Goal: Transaction & Acquisition: Download file/media

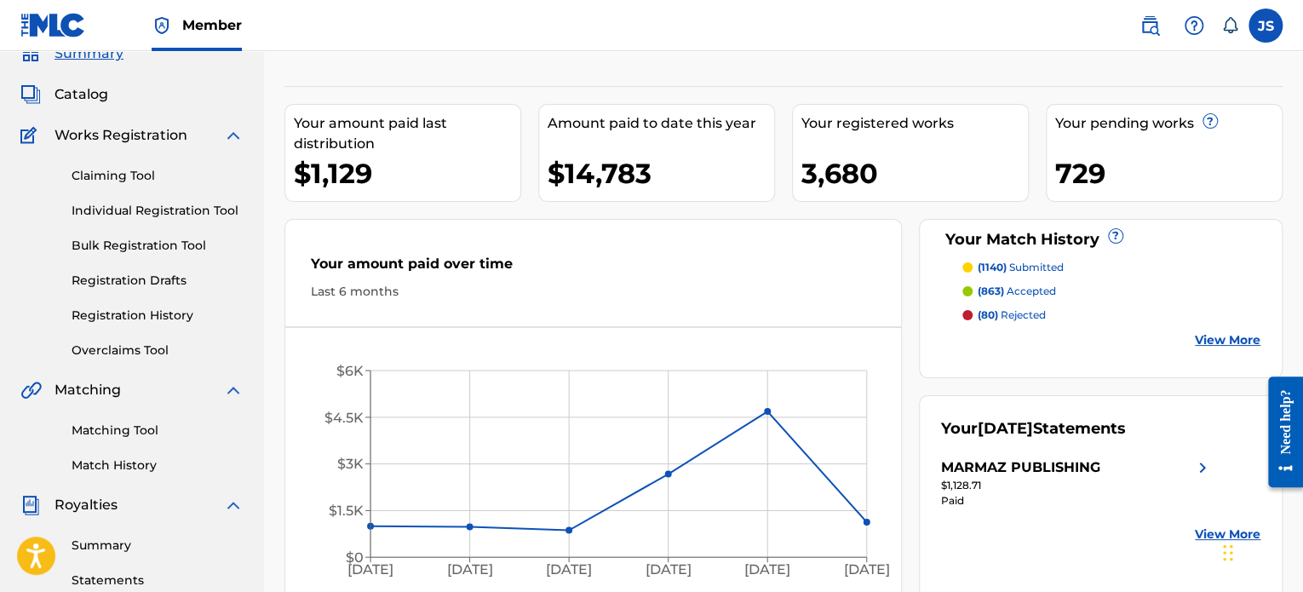
scroll to position [170, 0]
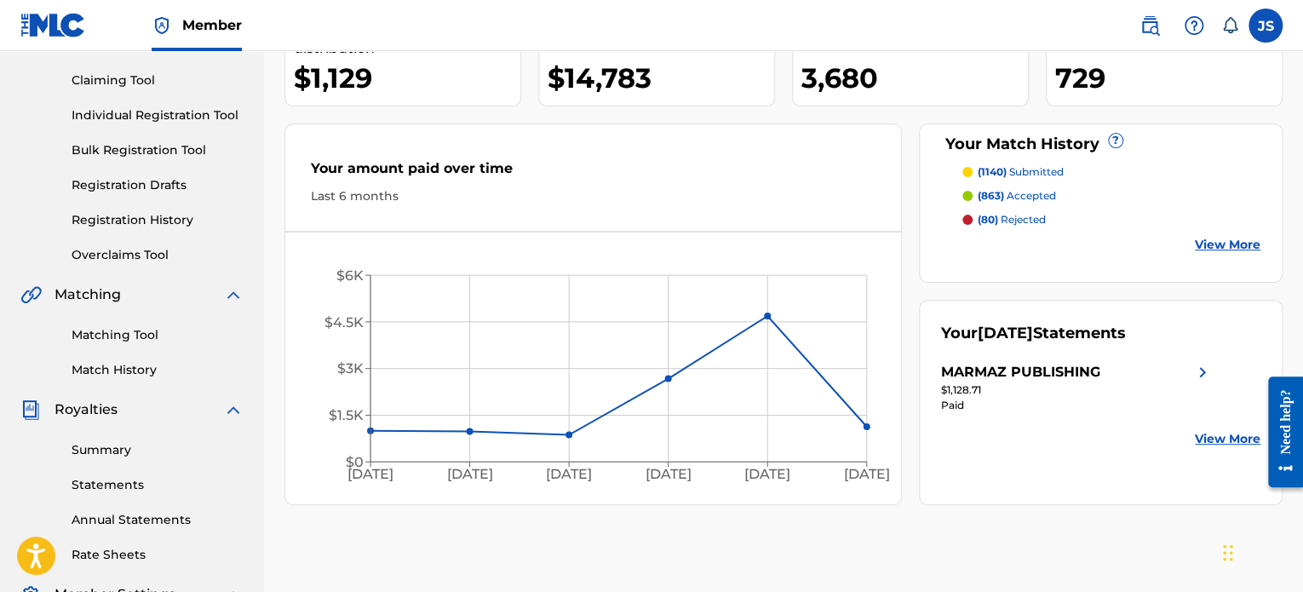
click at [141, 490] on link "Statements" at bounding box center [158, 485] width 172 height 18
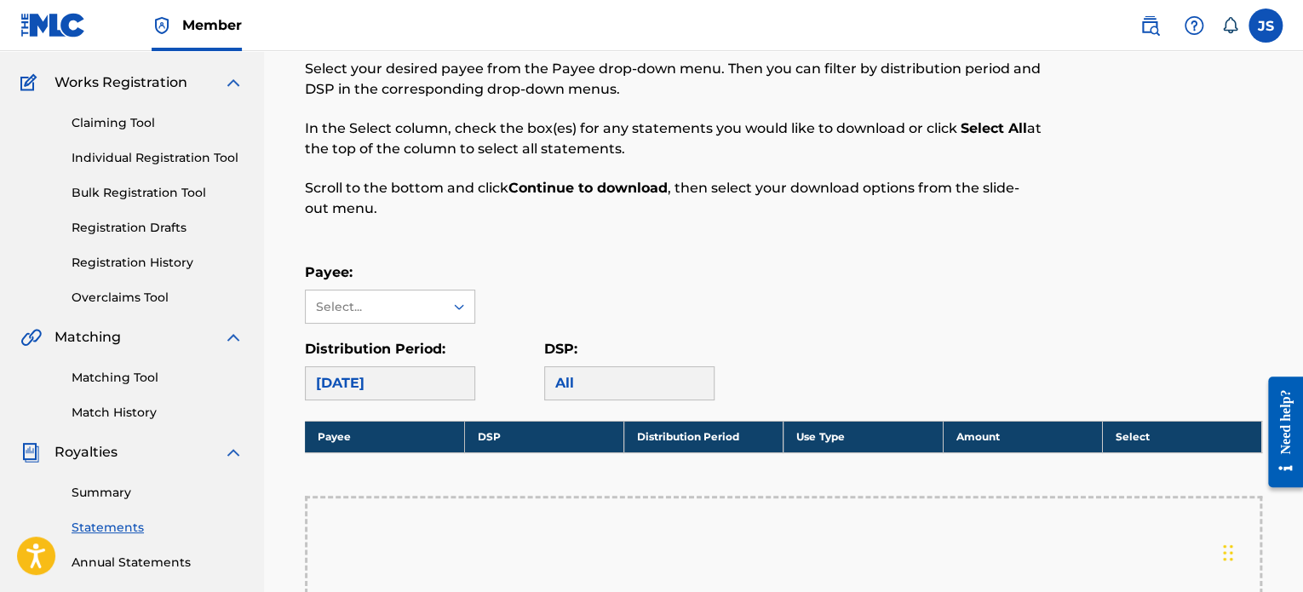
scroll to position [341, 0]
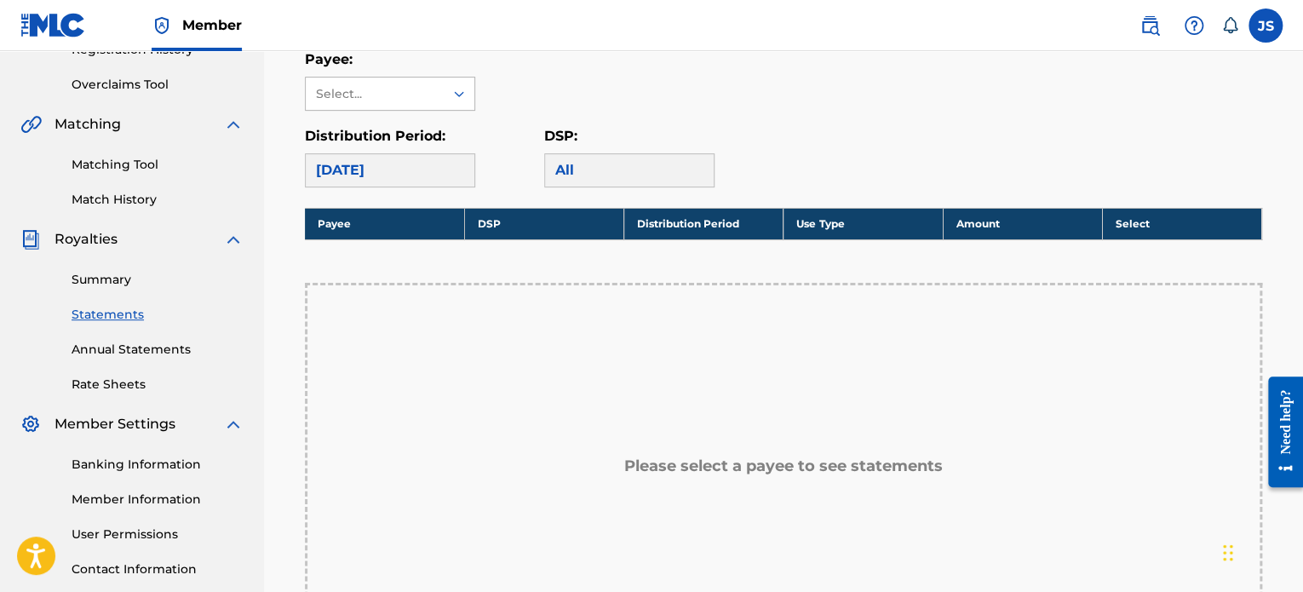
click at [389, 83] on div "Select..." at bounding box center [375, 93] width 138 height 32
click at [392, 143] on div "MARMAZ PUBLISHING" at bounding box center [390, 142] width 169 height 63
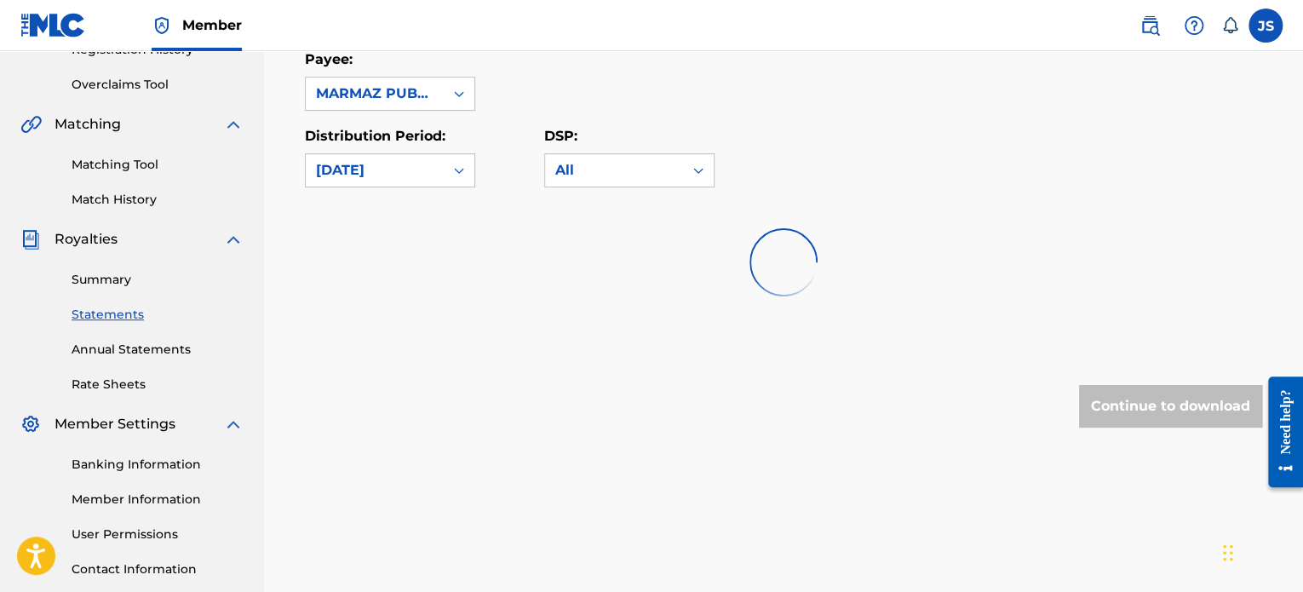
click at [411, 97] on div "MARMAZ PUBLISHING" at bounding box center [375, 93] width 118 height 20
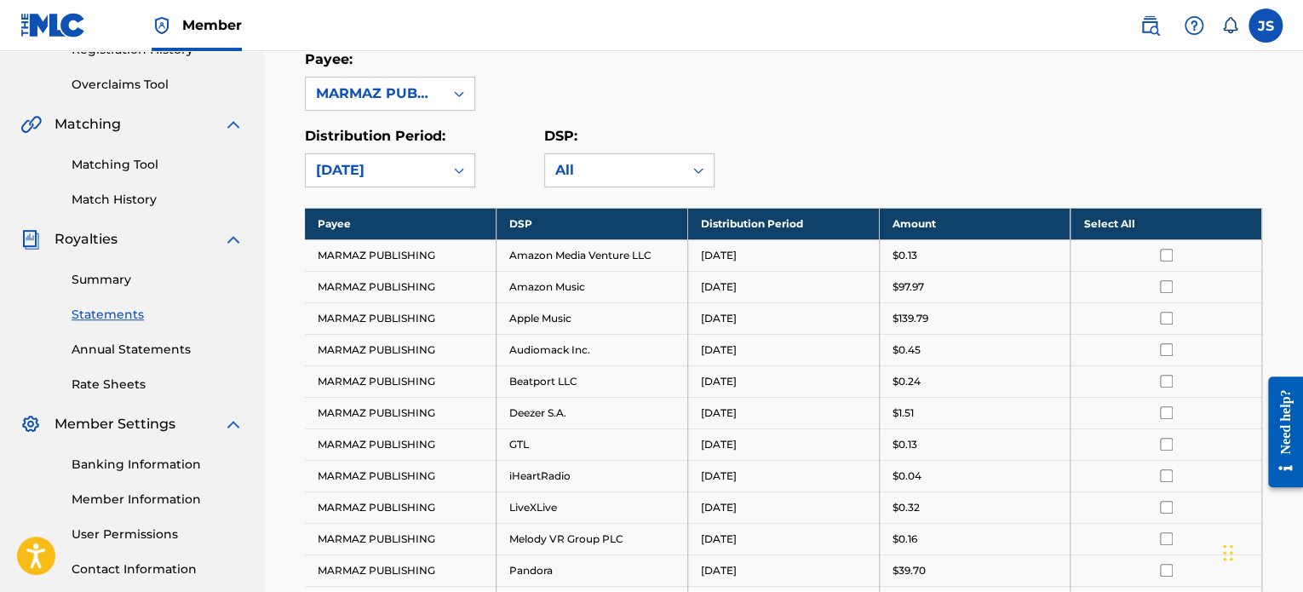
click at [411, 97] on div "MARMAZ PUBLISHING" at bounding box center [375, 93] width 118 height 20
click at [433, 189] on div "Royalty Statements Select your desired payee from the Payee drop-down menu. The…" at bounding box center [783, 391] width 998 height 1191
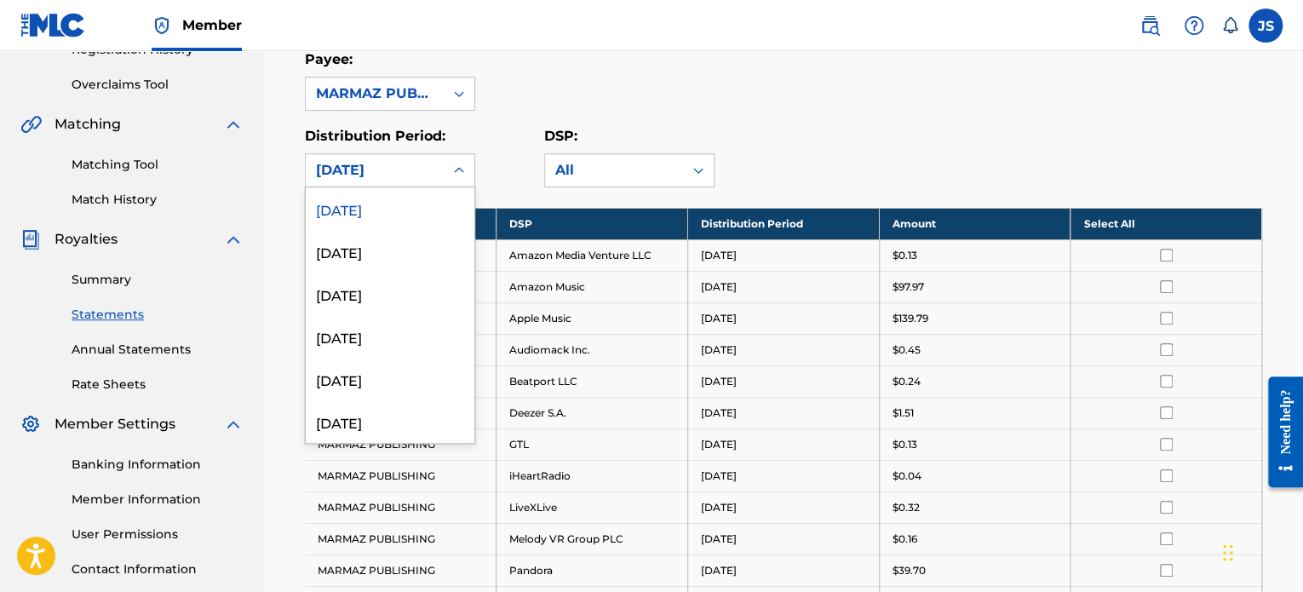
click at [428, 178] on div "[DATE]" at bounding box center [375, 170] width 118 height 20
click at [177, 346] on link "Annual Statements" at bounding box center [158, 350] width 172 height 18
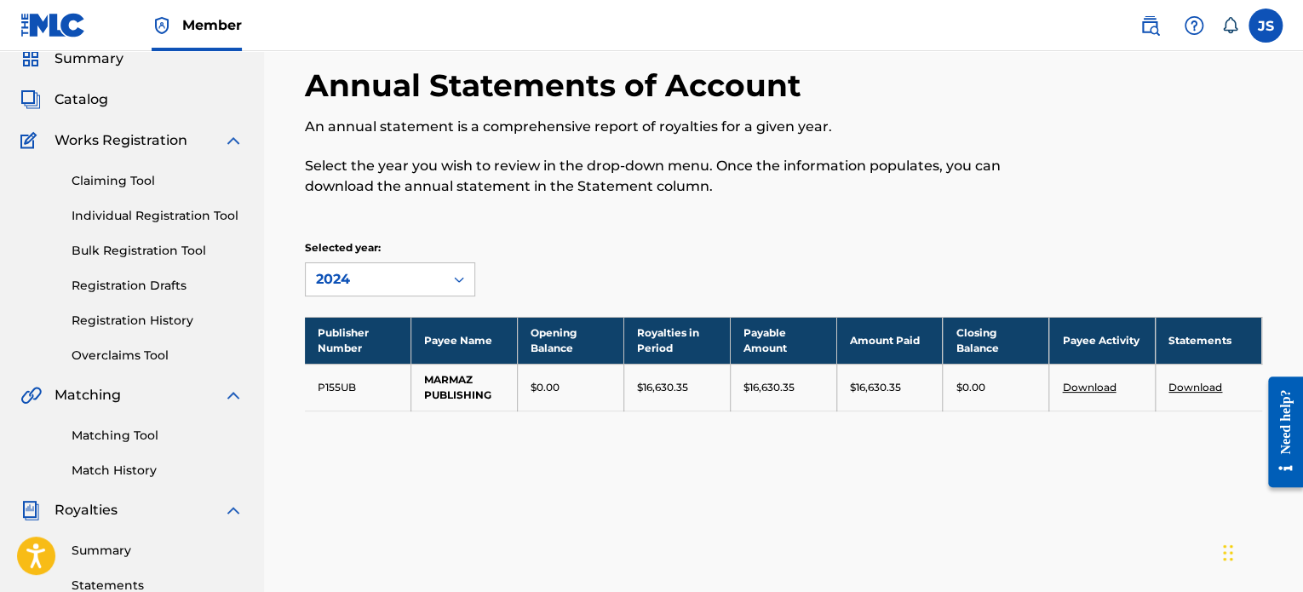
scroll to position [170, 0]
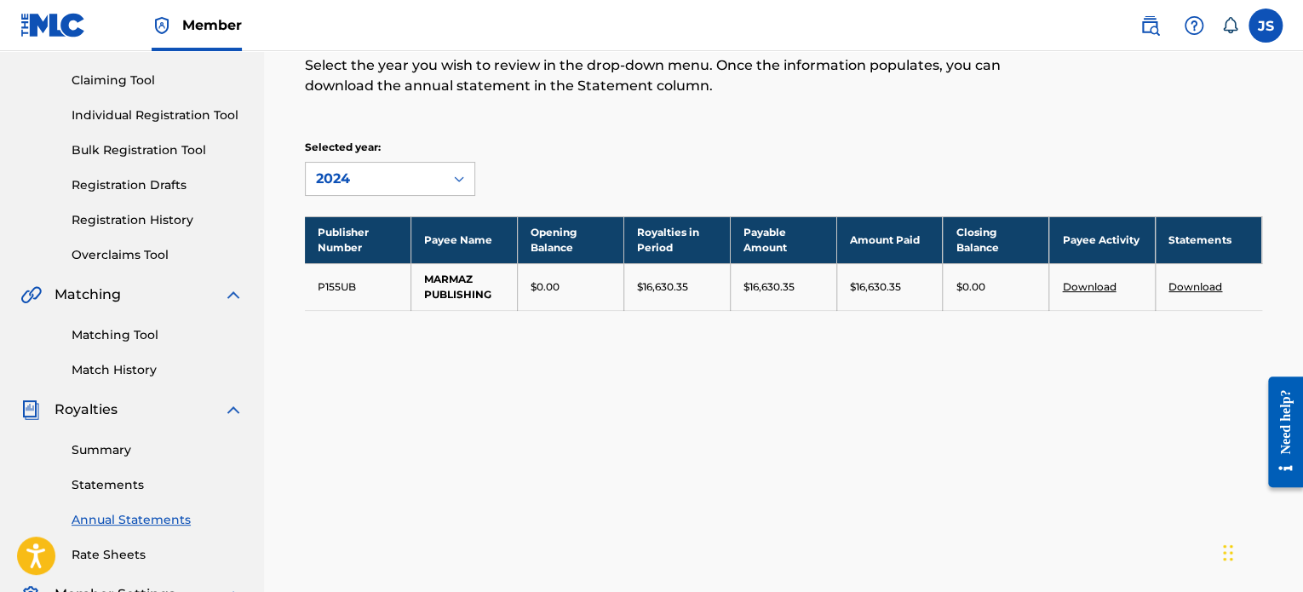
click at [1193, 281] on link "Download" at bounding box center [1195, 286] width 54 height 13
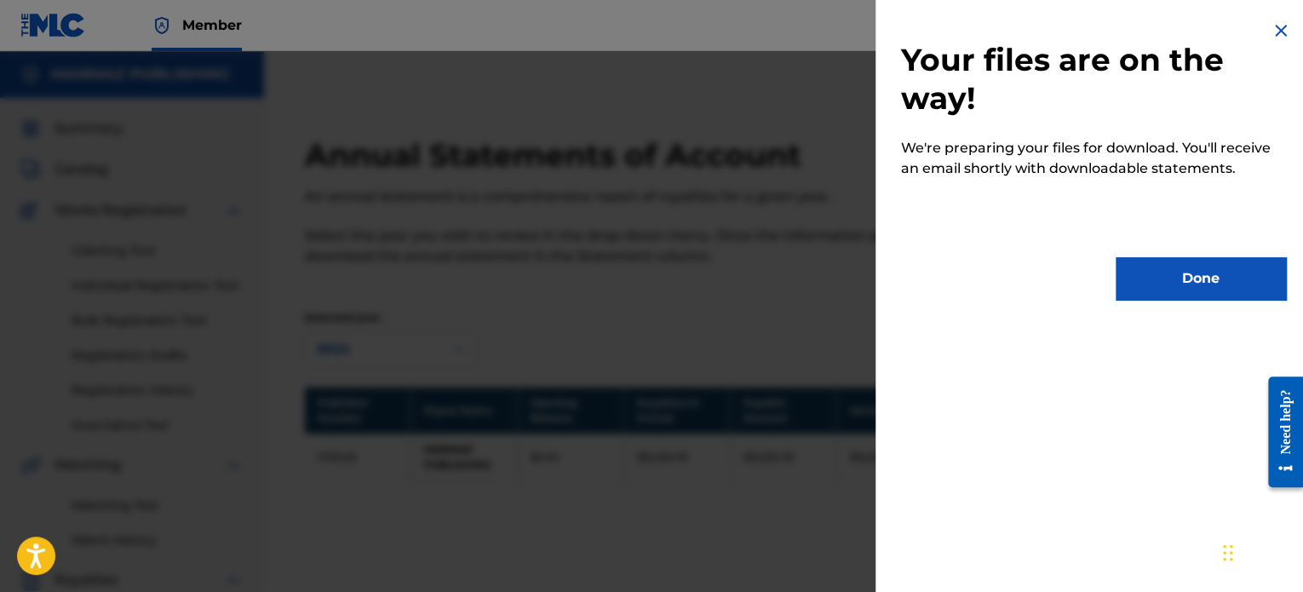
click at [1186, 282] on button "Done" at bounding box center [1201, 278] width 170 height 43
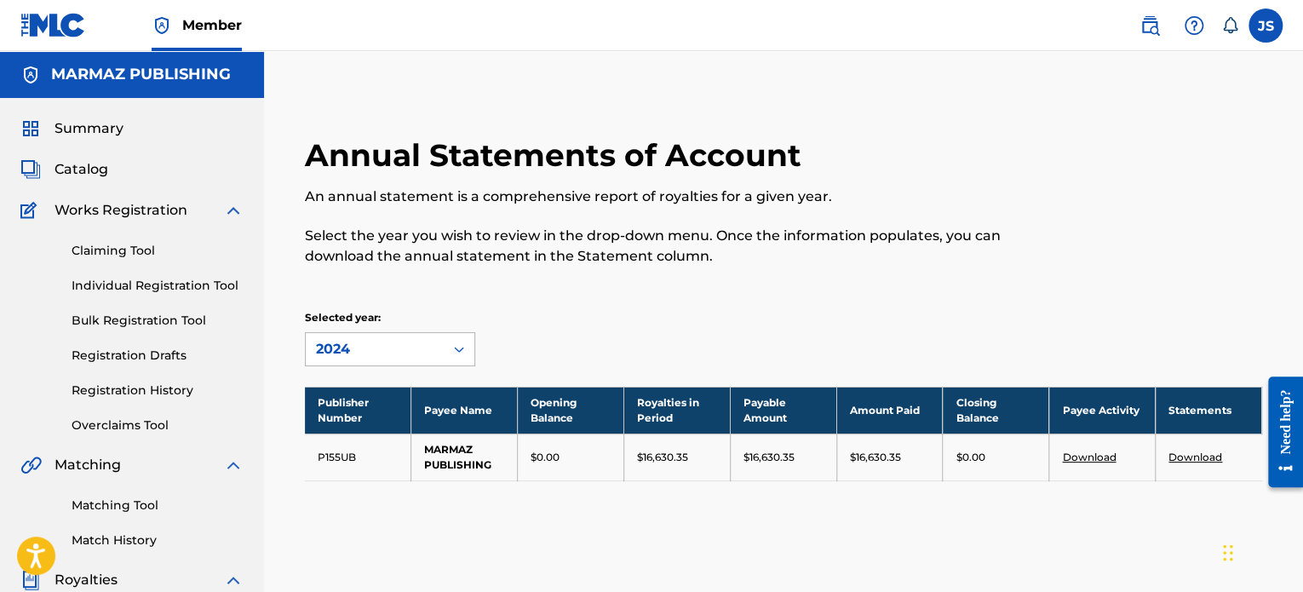
click at [428, 346] on div "2024" at bounding box center [375, 349] width 118 height 20
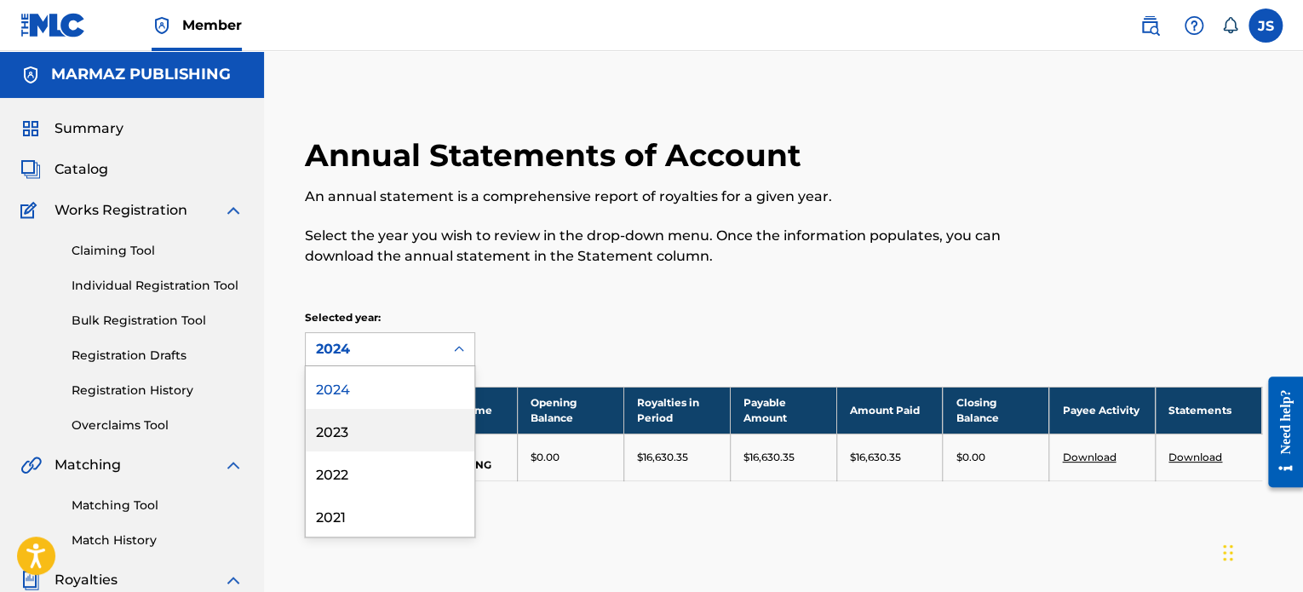
click at [386, 440] on div "2023" at bounding box center [390, 430] width 169 height 43
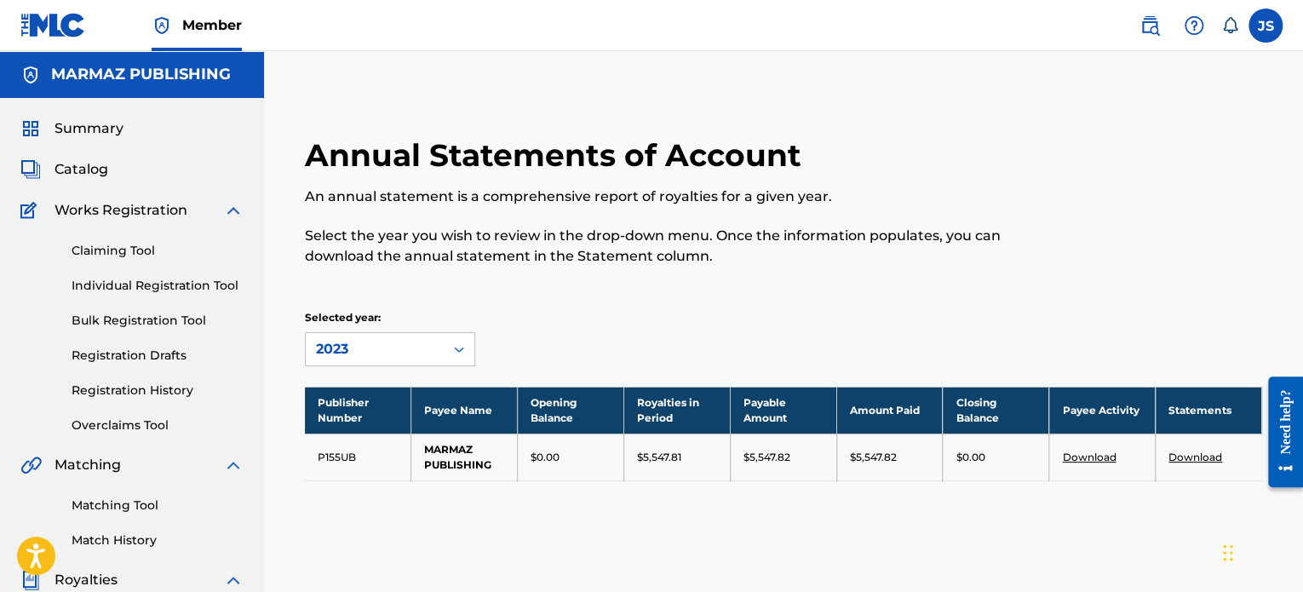
click at [414, 353] on div "2023" at bounding box center [375, 349] width 118 height 20
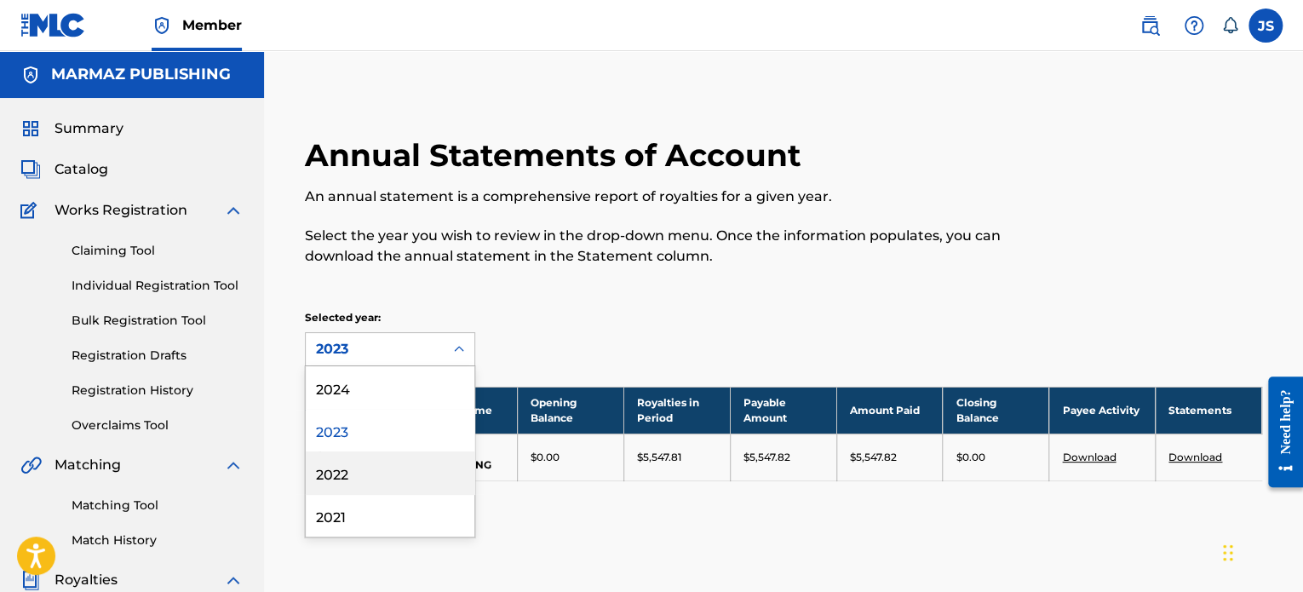
click at [364, 454] on div "2022" at bounding box center [390, 472] width 169 height 43
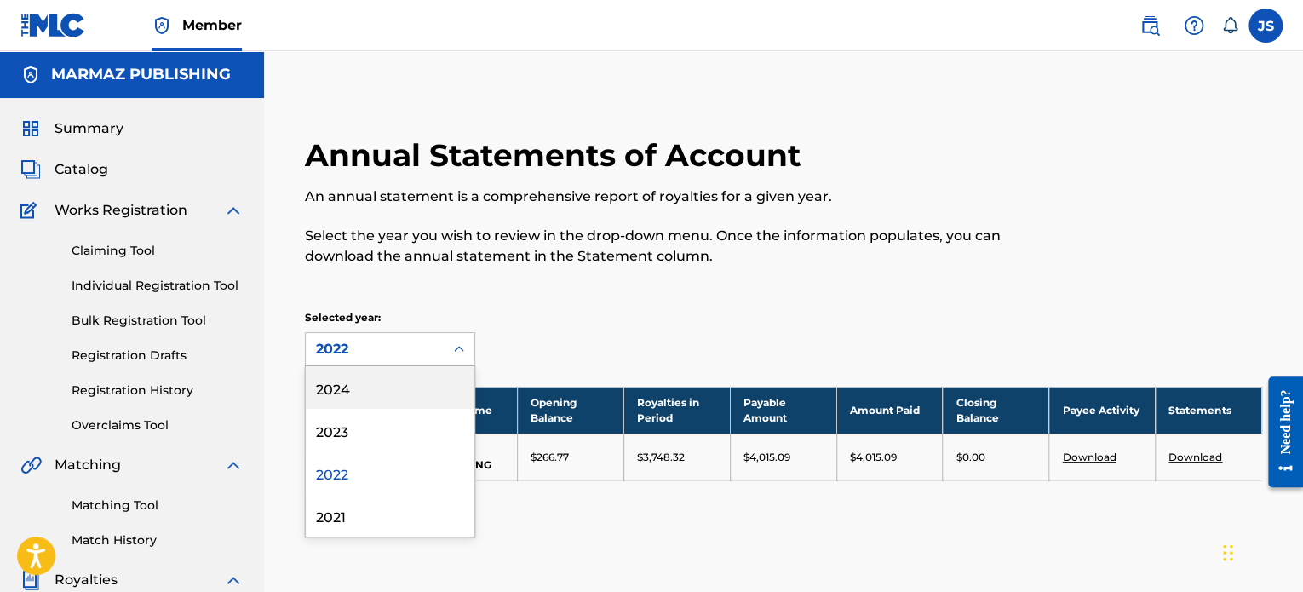
click at [399, 356] on div "2022" at bounding box center [375, 349] width 118 height 20
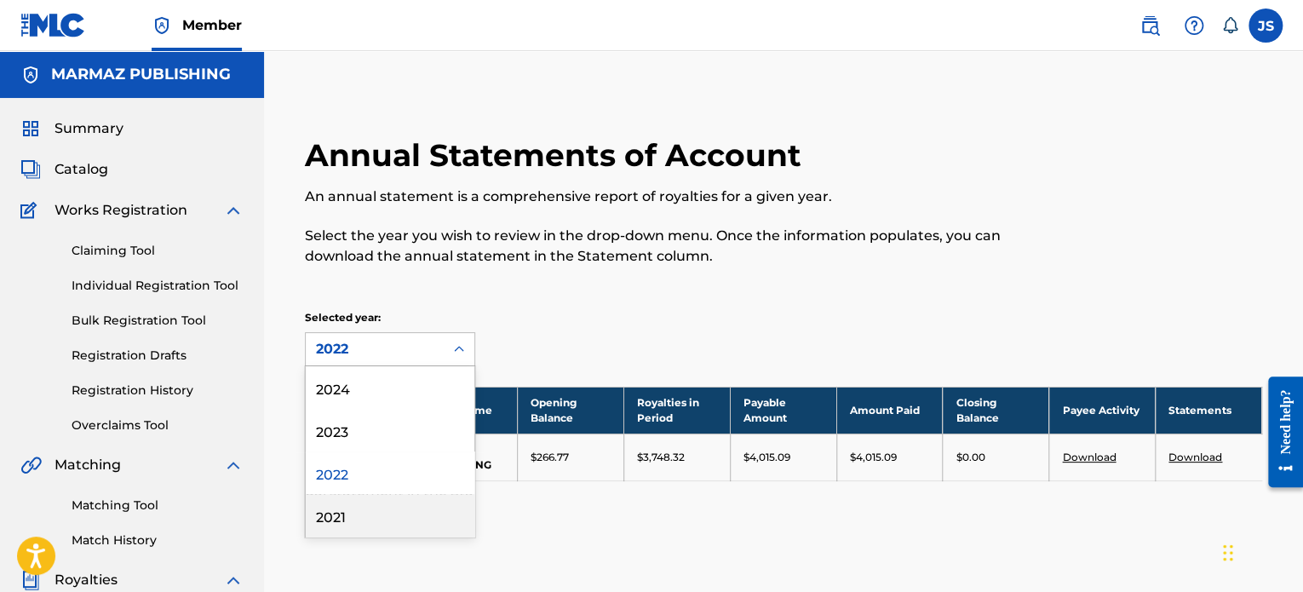
click at [405, 531] on div "2021" at bounding box center [390, 515] width 169 height 43
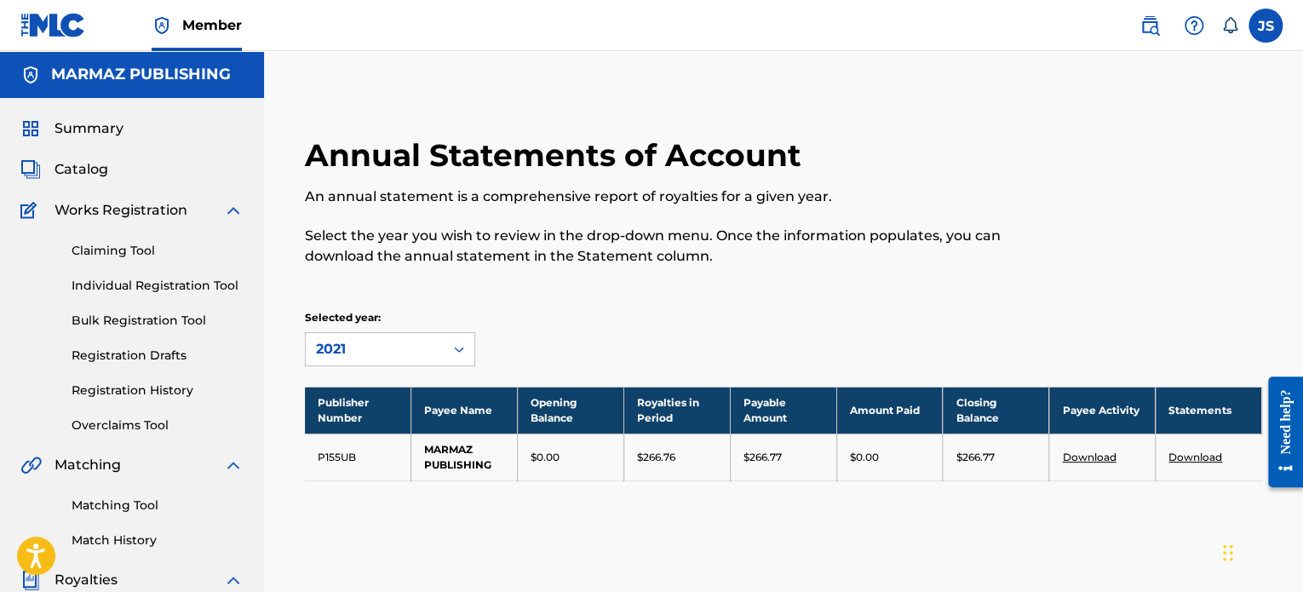
click at [429, 364] on div "2021" at bounding box center [375, 349] width 138 height 32
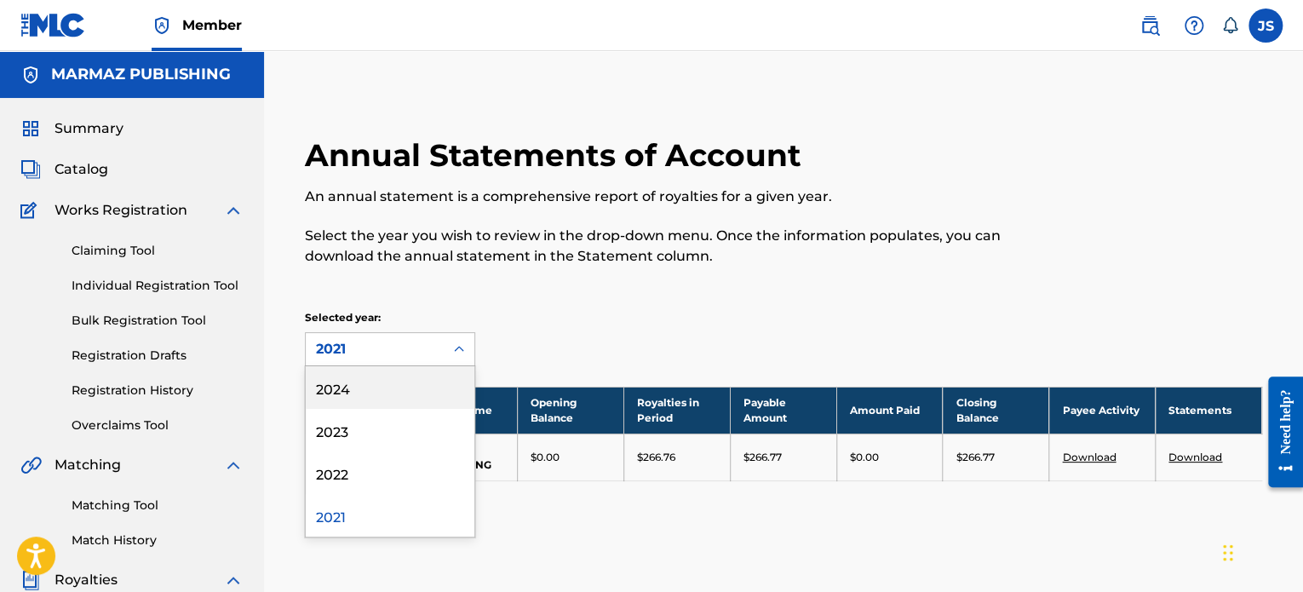
click at [422, 402] on div "2024" at bounding box center [390, 387] width 169 height 43
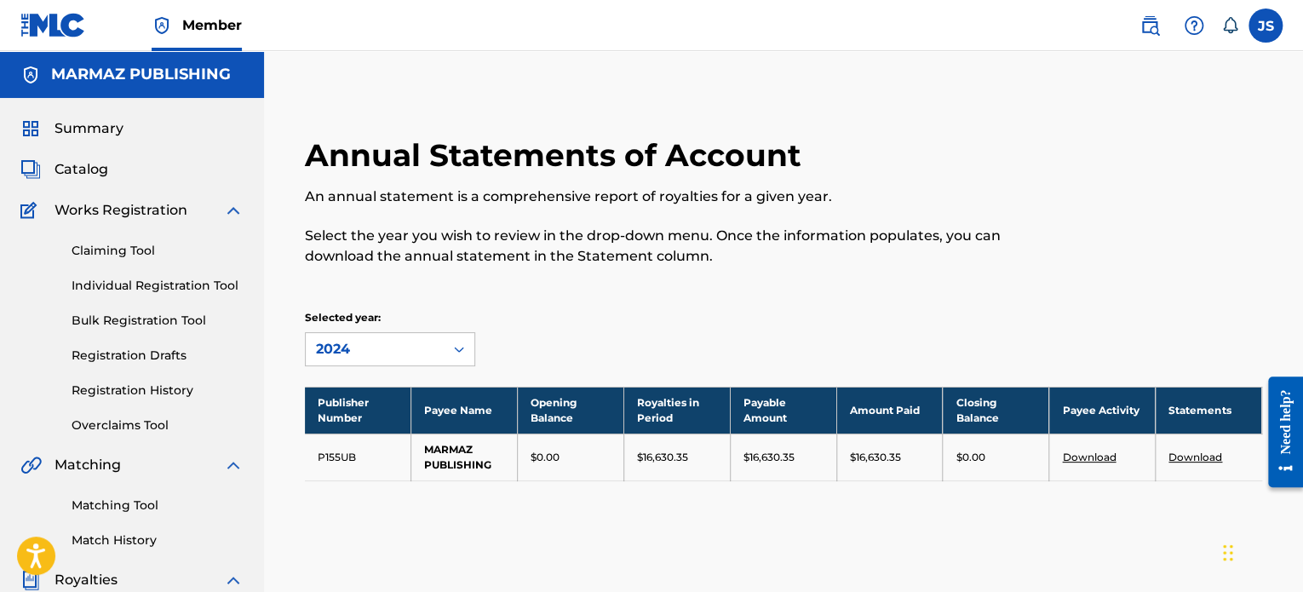
click at [1193, 453] on link "Download" at bounding box center [1195, 457] width 54 height 13
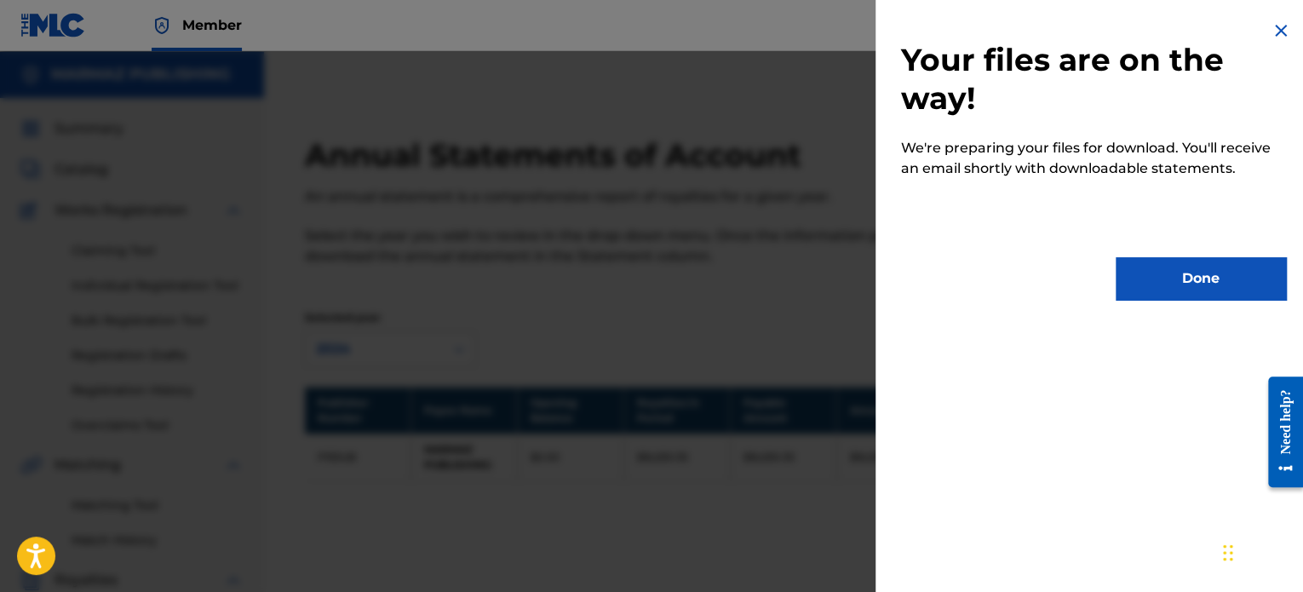
click at [1168, 278] on button "Done" at bounding box center [1201, 278] width 170 height 43
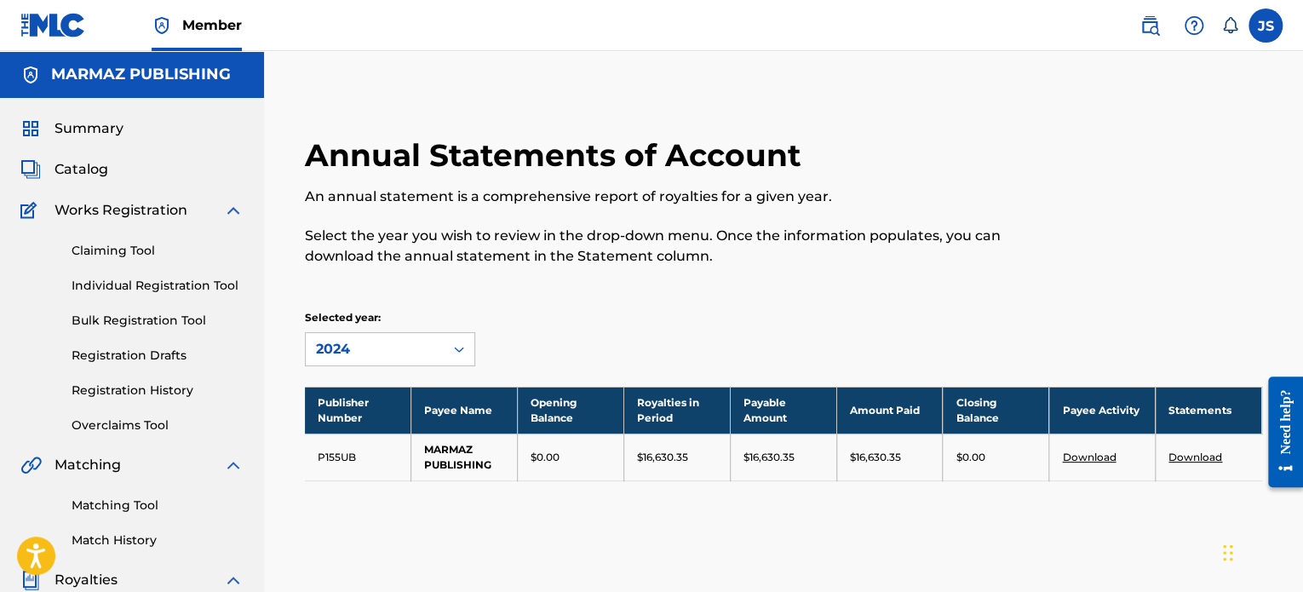
click at [566, 344] on div "Selected year: 2024" at bounding box center [783, 338] width 957 height 56
click at [364, 370] on div "Annual Statements of Account An annual statement is a comprehensive report of r…" at bounding box center [783, 329] width 998 height 387
click at [364, 368] on div "Annual Statements of Account An annual statement is a comprehensive report of r…" at bounding box center [783, 329] width 998 height 387
click at [349, 348] on div "2024" at bounding box center [375, 349] width 118 height 20
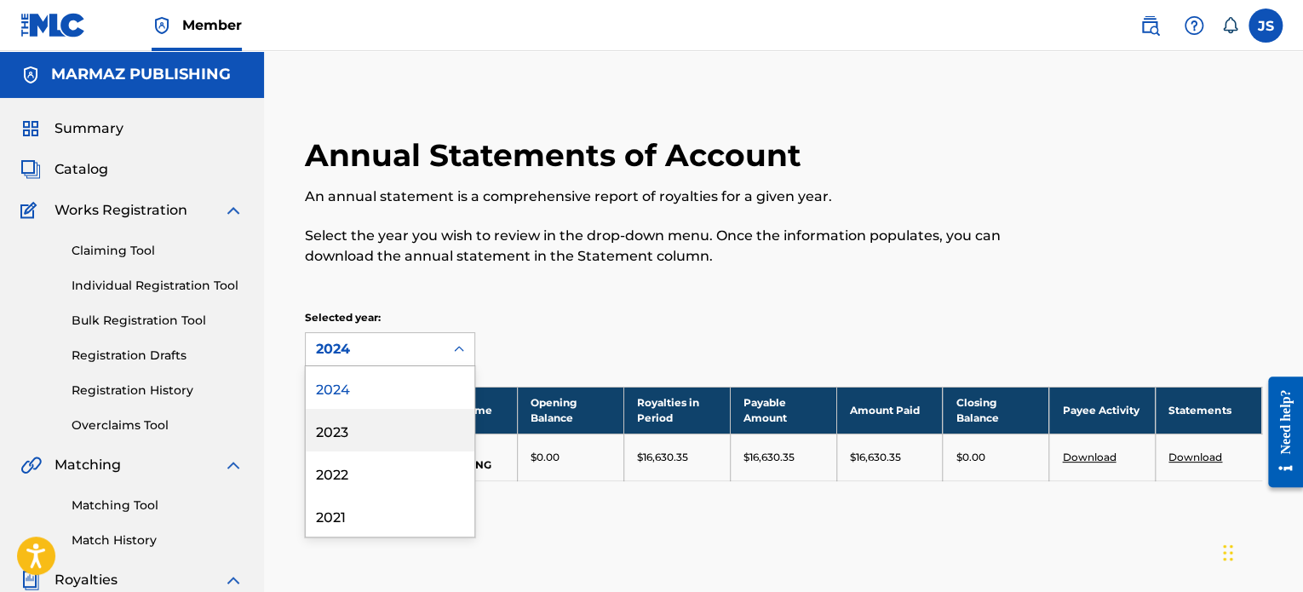
click at [342, 439] on div "2023" at bounding box center [390, 430] width 169 height 43
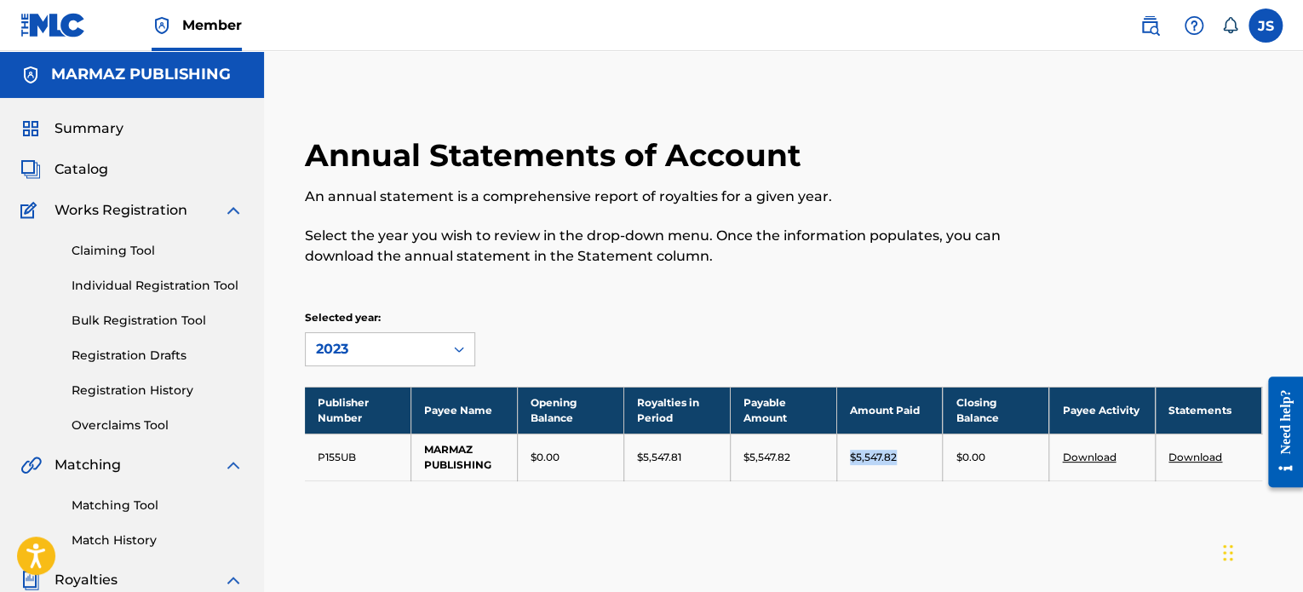
drag, startPoint x: 904, startPoint y: 452, endPoint x: 845, endPoint y: 449, distance: 58.9
click at [845, 449] on td "$5,547.82" at bounding box center [889, 456] width 106 height 47
click at [433, 358] on div "2023" at bounding box center [375, 349] width 138 height 32
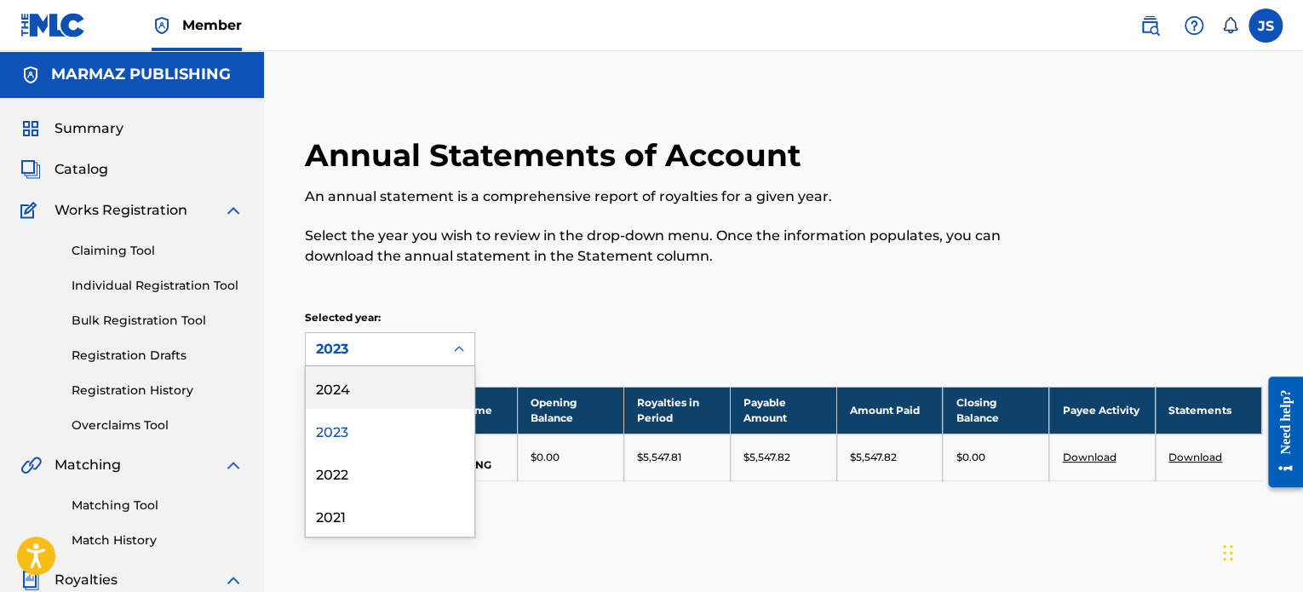
click at [419, 376] on div "2024" at bounding box center [390, 387] width 169 height 43
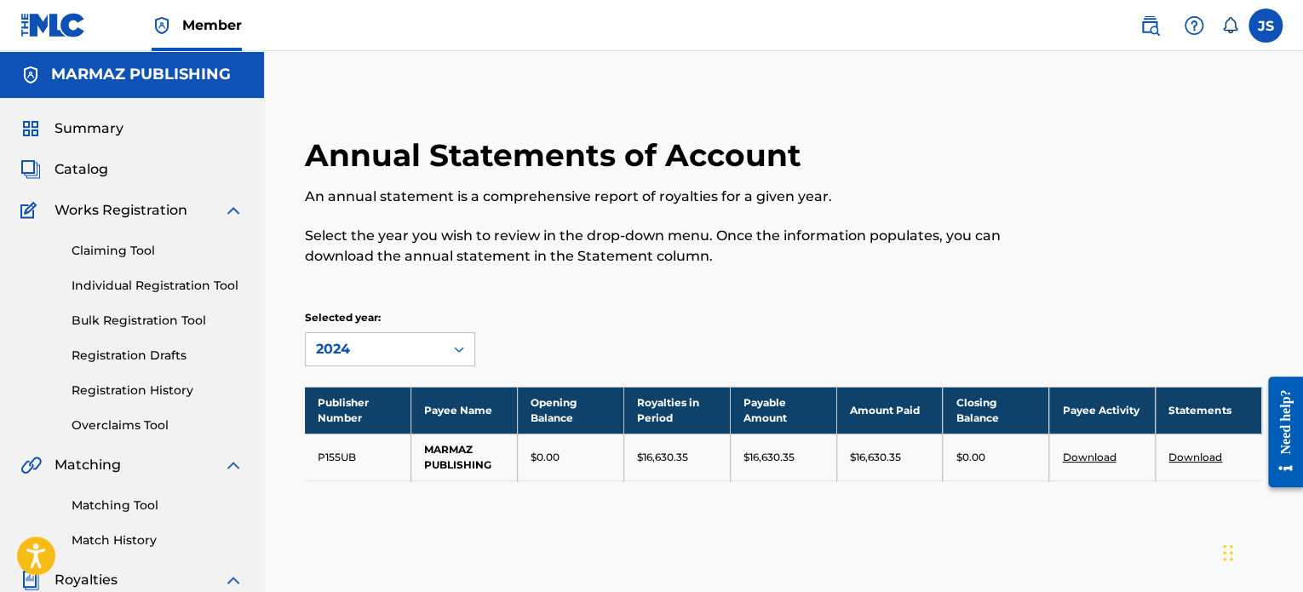
click at [416, 339] on div "2024" at bounding box center [375, 349] width 118 height 20
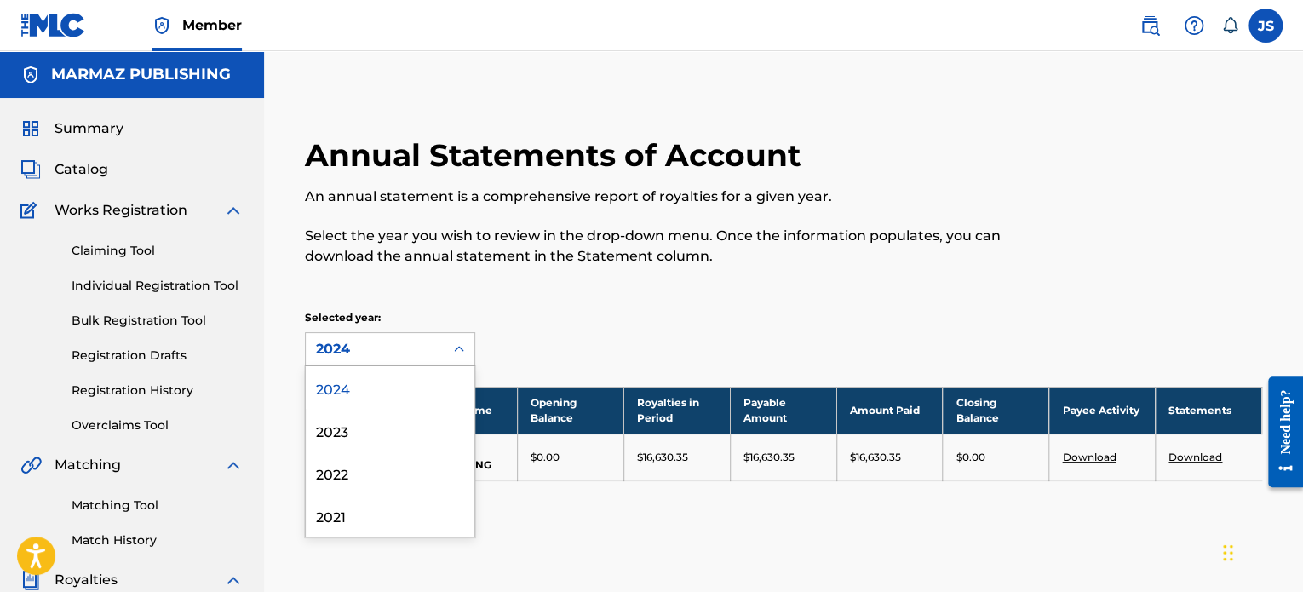
click at [416, 339] on div "2024" at bounding box center [375, 349] width 118 height 20
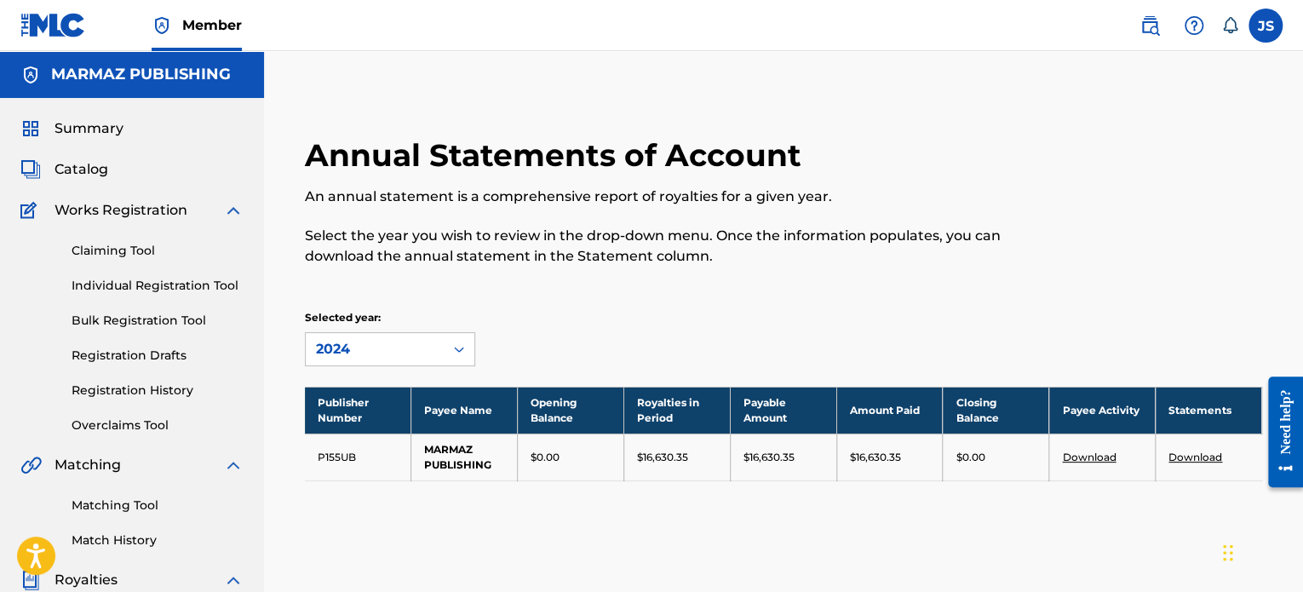
click at [68, 124] on span "Summary" at bounding box center [89, 128] width 69 height 20
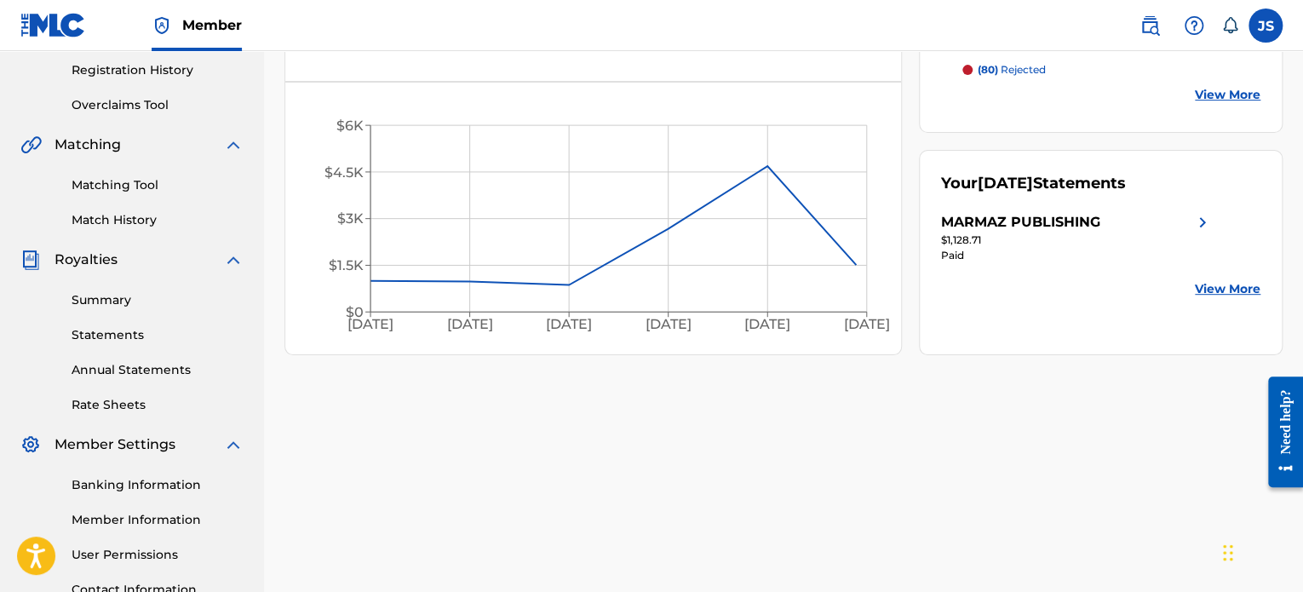
scroll to position [255, 0]
